Goal: Transaction & Acquisition: Book appointment/travel/reservation

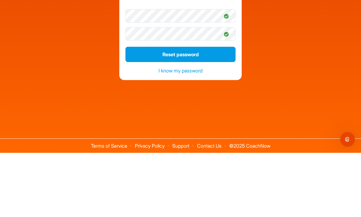
click at [203, 111] on button "Reset password" at bounding box center [181, 118] width 110 height 15
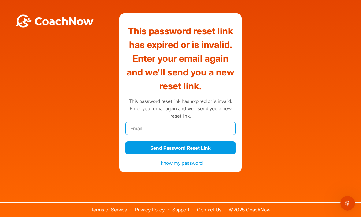
click at [182, 122] on input "email" at bounding box center [181, 128] width 110 height 13
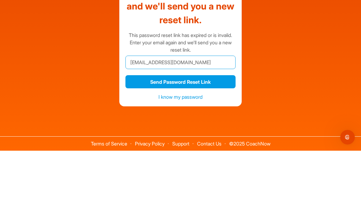
type input "[EMAIL_ADDRESS][DOMAIN_NAME]"
click at [205, 142] on button "Send Password Reset Link" at bounding box center [181, 148] width 110 height 13
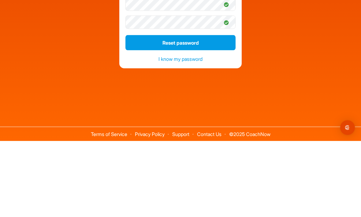
click at [189, 111] on button "Reset password" at bounding box center [181, 118] width 110 height 15
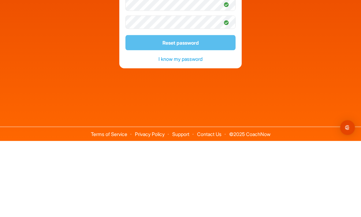
scroll to position [20, 0]
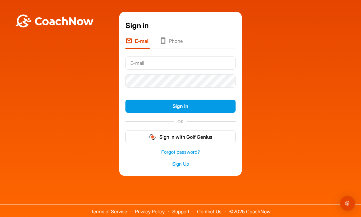
click at [183, 57] on input "text" at bounding box center [181, 63] width 110 height 13
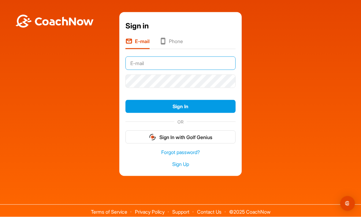
type input "[EMAIL_ADDRESS][DOMAIN_NAME]"
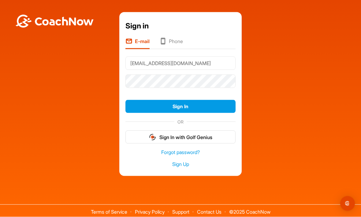
click at [181, 100] on button "Sign In" at bounding box center [181, 106] width 110 height 13
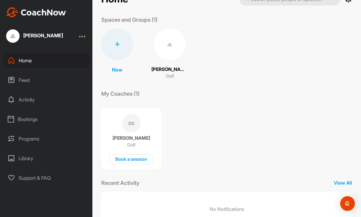
scroll to position [18, 0]
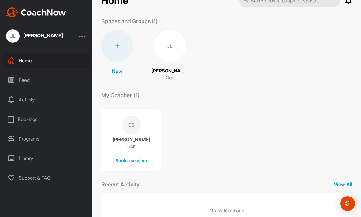
click at [26, 101] on div "Activity" at bounding box center [46, 99] width 86 height 15
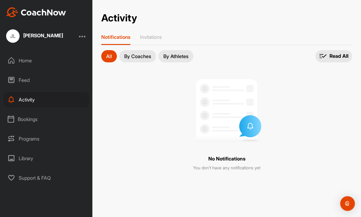
click at [22, 62] on div "Home" at bounding box center [46, 60] width 86 height 15
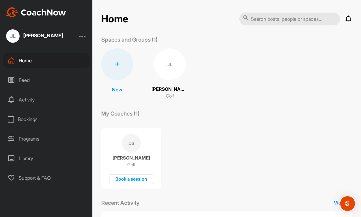
click at [27, 124] on div "Bookings" at bounding box center [46, 119] width 86 height 15
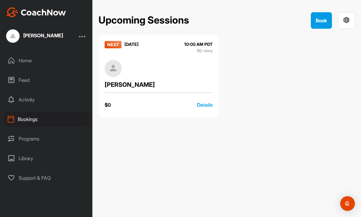
click at [23, 99] on div "Activity" at bounding box center [46, 99] width 86 height 15
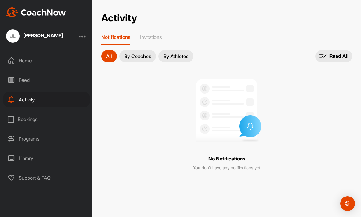
click at [22, 137] on div "Programs" at bounding box center [46, 138] width 86 height 15
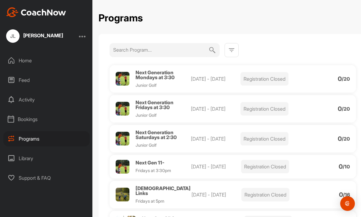
click at [9, 158] on icon at bounding box center [11, 158] width 7 height 7
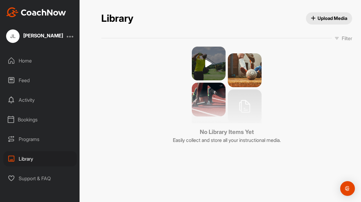
click at [20, 157] on div "Library" at bounding box center [40, 158] width 74 height 15
click at [210, 61] on img at bounding box center [227, 85] width 70 height 77
click at [19, 141] on div "Programs" at bounding box center [40, 138] width 74 height 15
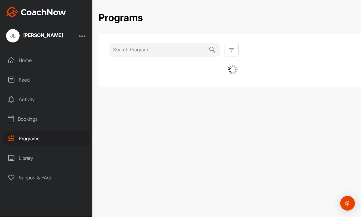
click at [14, 118] on div "Bookings" at bounding box center [46, 119] width 86 height 15
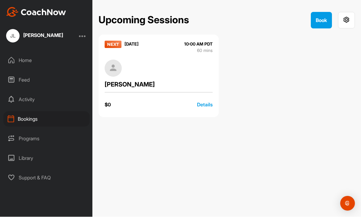
click at [17, 77] on div "Feed" at bounding box center [46, 80] width 86 height 15
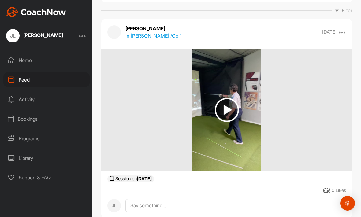
scroll to position [59, 0]
click at [228, 108] on img at bounding box center [227, 110] width 24 height 24
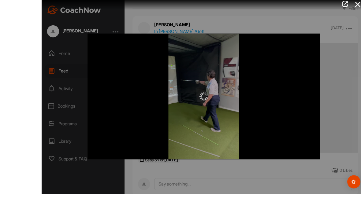
scroll to position [19, 0]
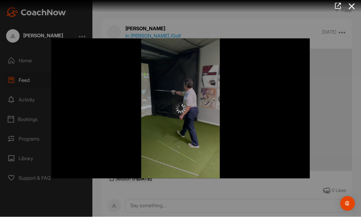
click at [185, 108] on img at bounding box center [181, 109] width 10 height 10
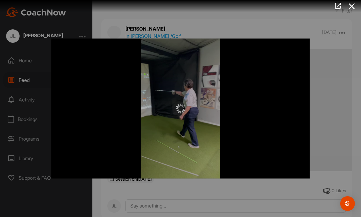
click at [350, 7] on icon at bounding box center [352, 6] width 14 height 11
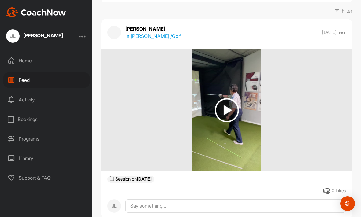
scroll to position [20, 0]
click at [23, 53] on div "Home" at bounding box center [46, 60] width 86 height 15
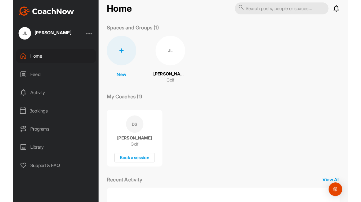
scroll to position [9, 0]
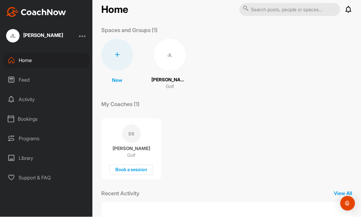
click at [172, 40] on div "JL" at bounding box center [170, 55] width 32 height 32
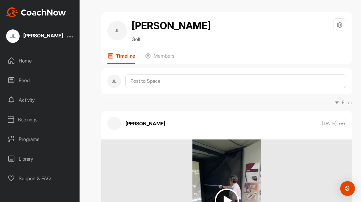
click at [162, 53] on p "Members" at bounding box center [164, 56] width 21 height 6
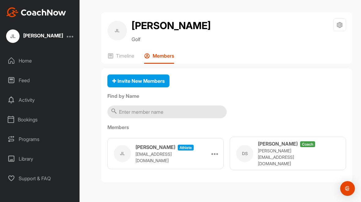
scroll to position [20, 0]
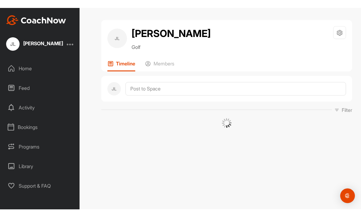
scroll to position [20, 0]
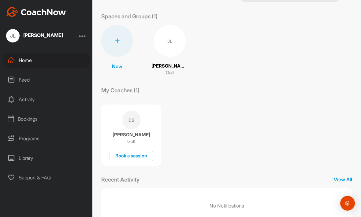
scroll to position [23, 0]
click at [137, 152] on div "Book a session" at bounding box center [131, 157] width 43 height 10
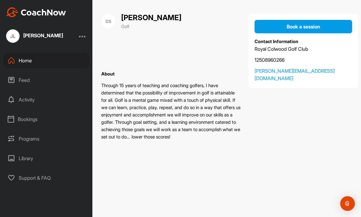
click at [319, 24] on span "Book a session" at bounding box center [304, 27] width 34 height 6
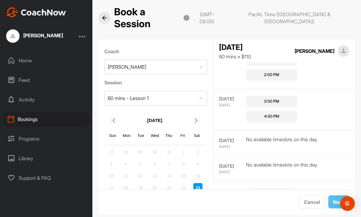
scroll to position [1, 0]
